Goal: Information Seeking & Learning: Find specific fact

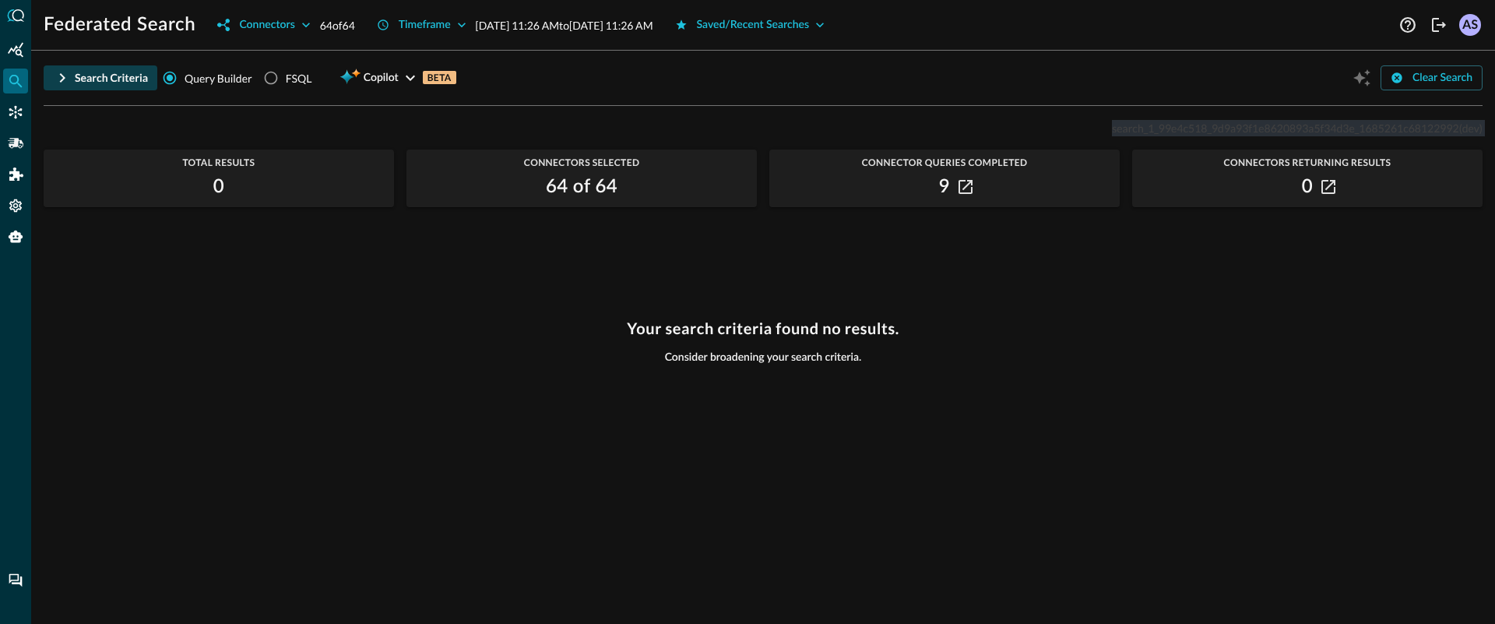
click at [76, 68] on button "Search Criteria" at bounding box center [101, 77] width 114 height 25
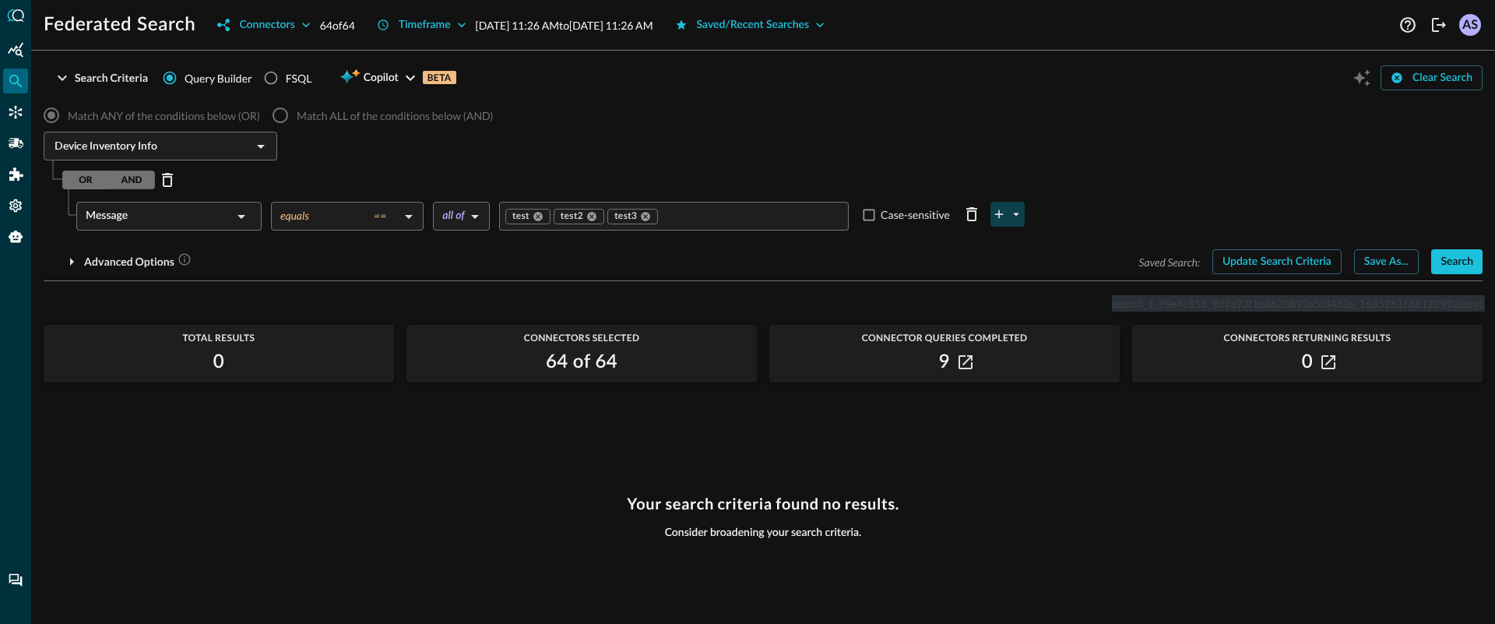
click at [1005, 213] on icon "plus-arrow-button" at bounding box center [999, 214] width 14 height 14
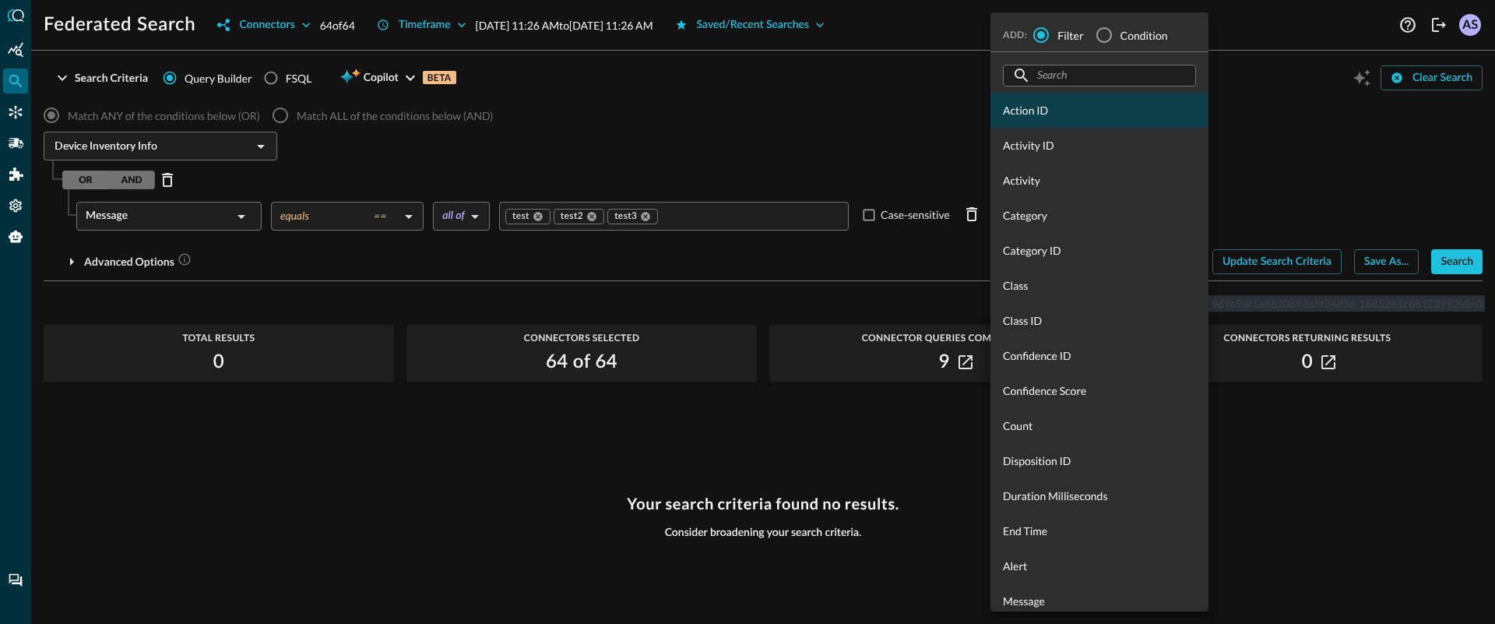
click at [1025, 120] on div "Action ID" at bounding box center [1099, 110] width 218 height 35
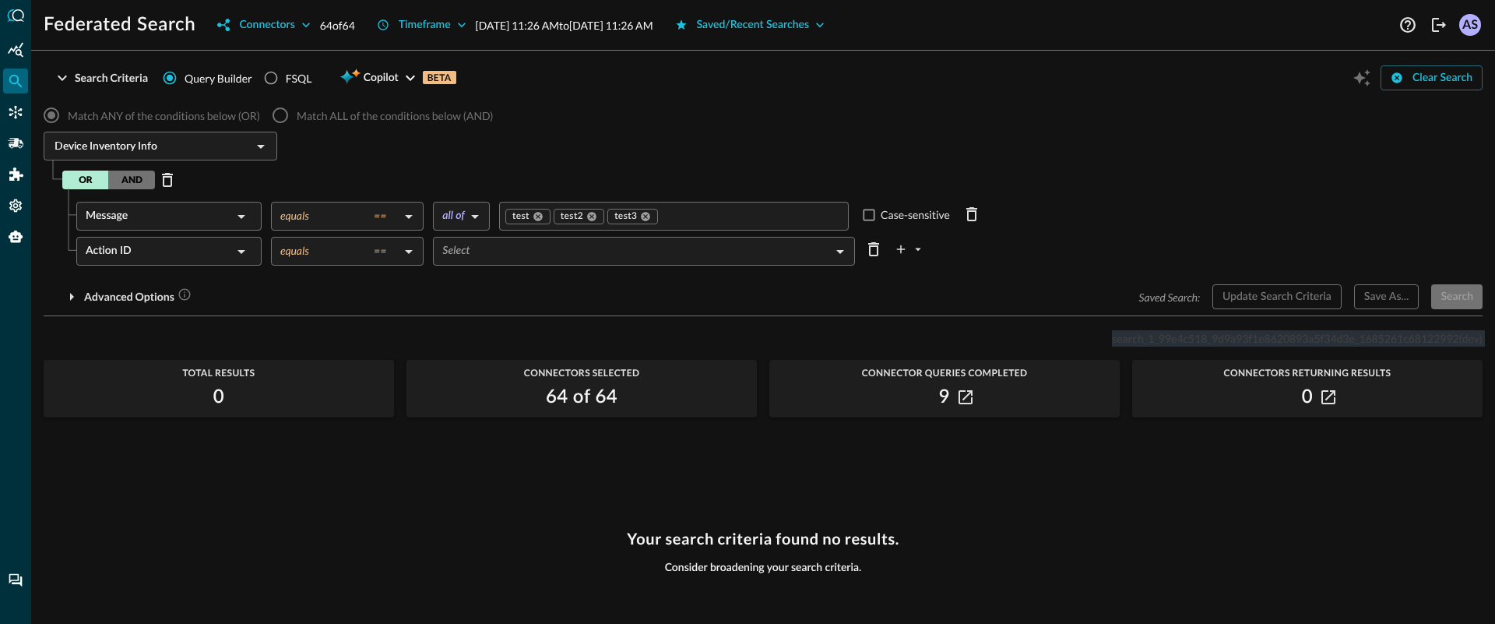
click at [539, 255] on body "Federated Search Connectors 64 of 64 Timeframe [DATE] 11:26 AM to [DATE] 11:26 …" at bounding box center [747, 312] width 1495 height 624
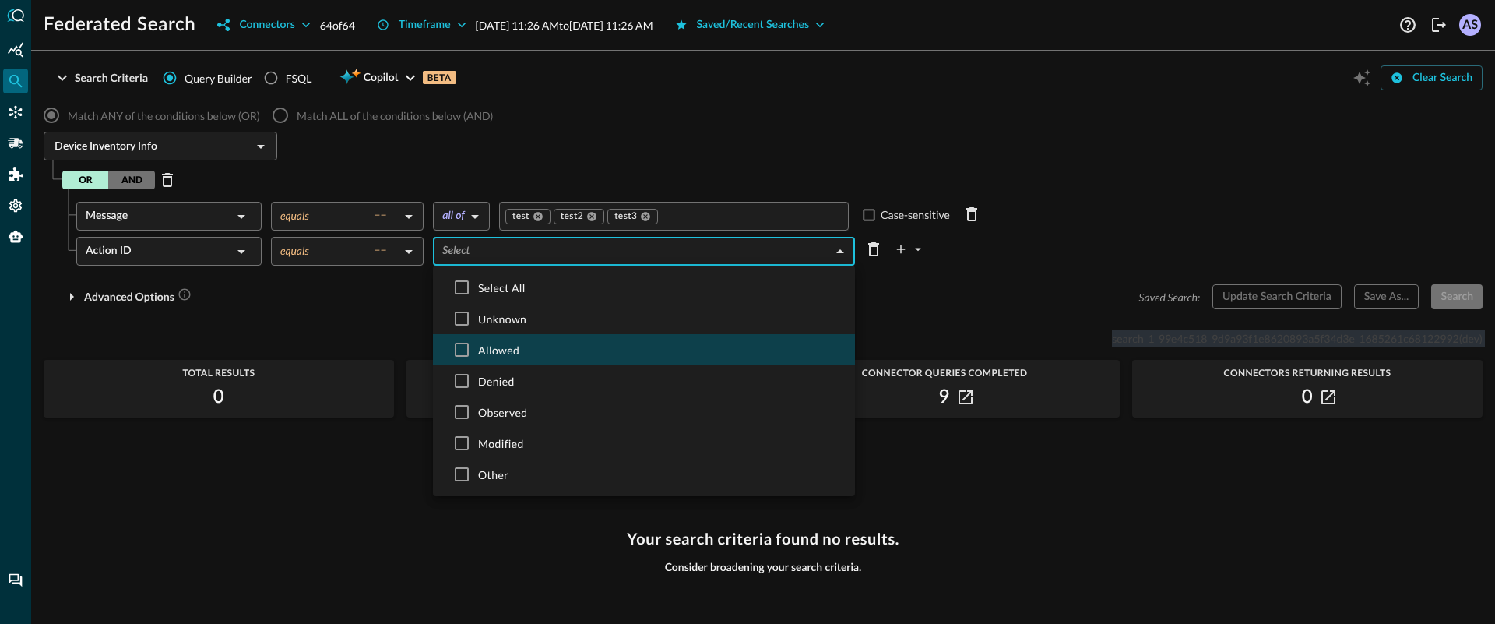
click at [508, 353] on span "Allowed" at bounding box center [660, 350] width 364 height 16
type input "ALLOWED"
checkbox input "true"
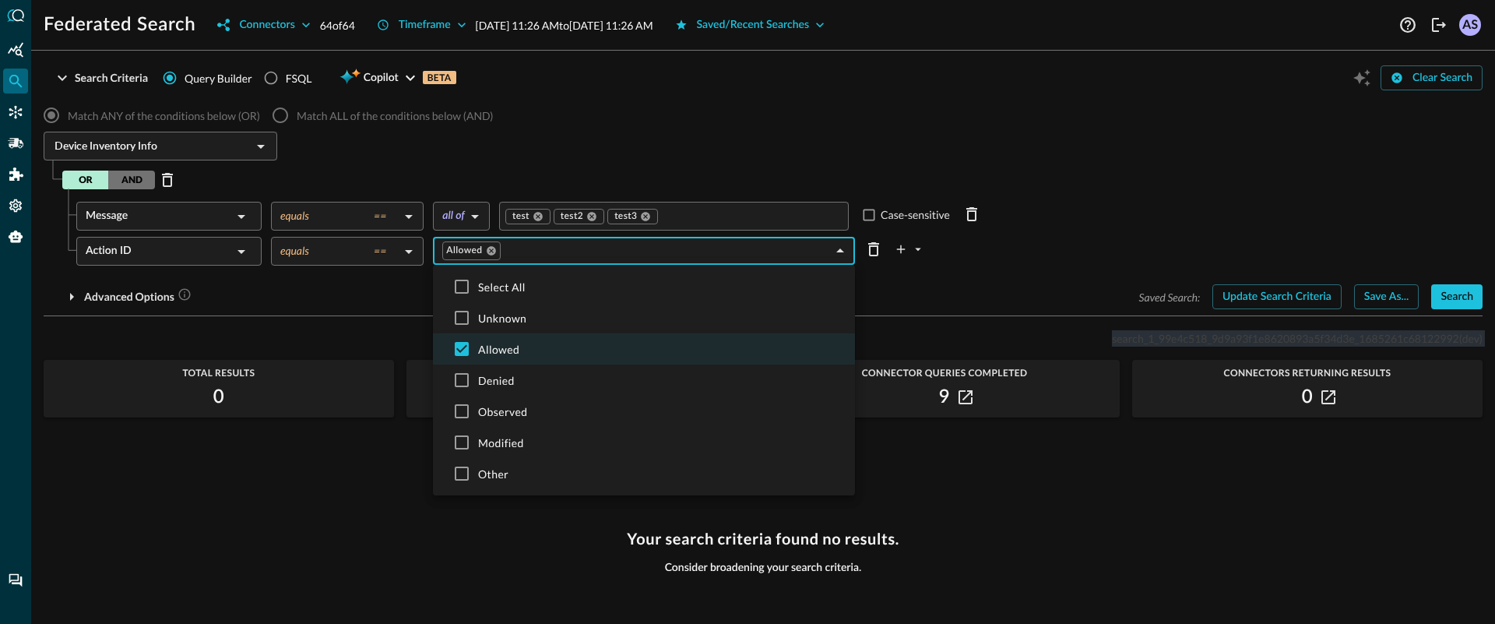
click at [1022, 256] on div at bounding box center [747, 312] width 1495 height 624
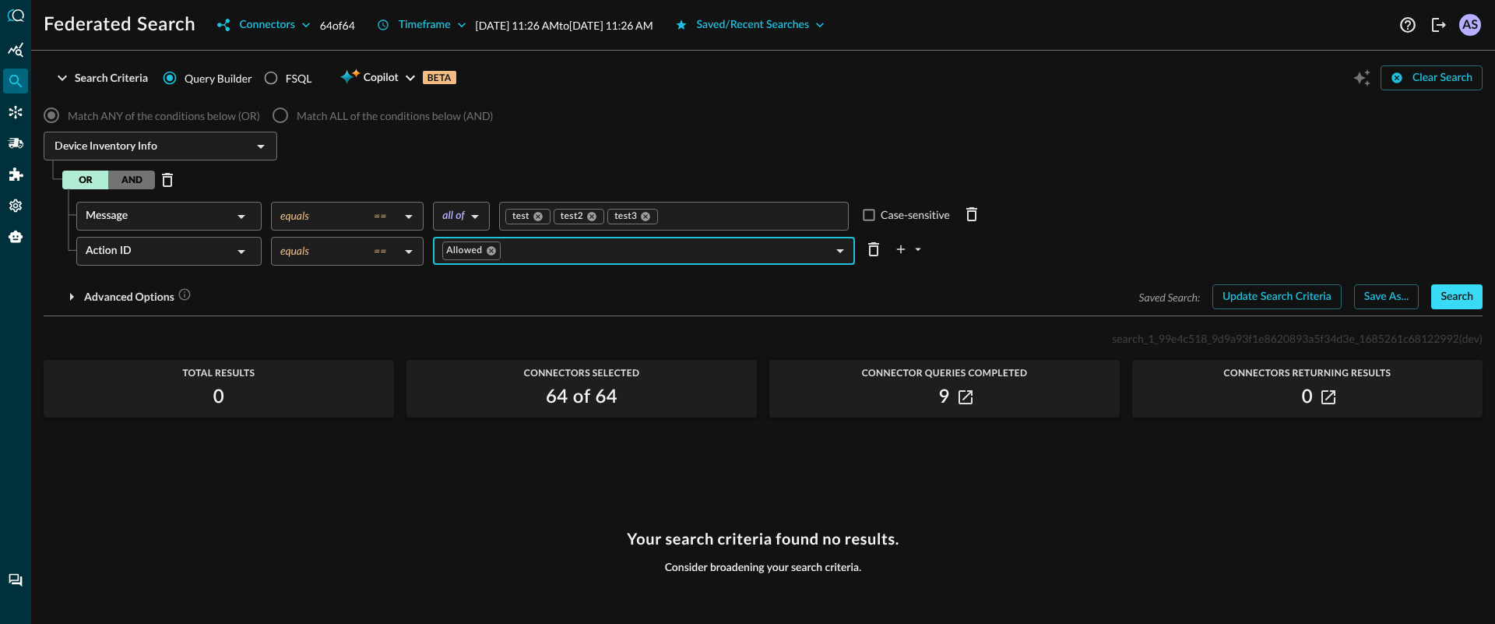
click at [1459, 299] on button "Search" at bounding box center [1456, 296] width 51 height 25
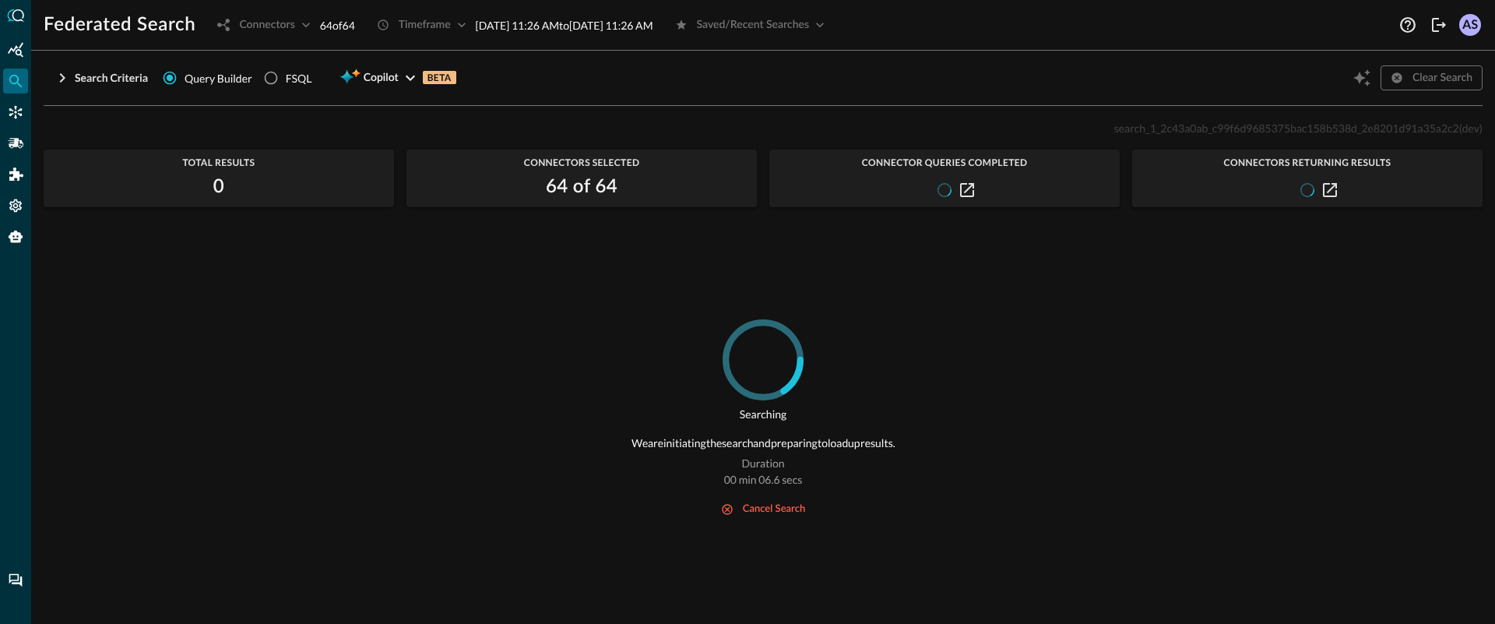
click at [1287, 131] on span "search_1_2c43a0ab_c99f6d9685375bac158b538d_2e8201d91a35a2c2" at bounding box center [1286, 127] width 345 height 13
copy p "search_1_2c43a0ab_c99f6d9685375bac158b538d_2e8201d91a35a2c2 (dev)"
